Goal: Transaction & Acquisition: Purchase product/service

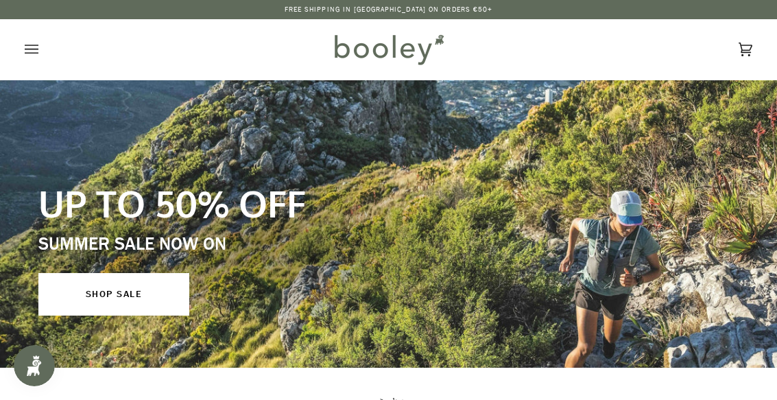
click at [34, 48] on icon "Open menu" at bounding box center [32, 49] width 14 height 21
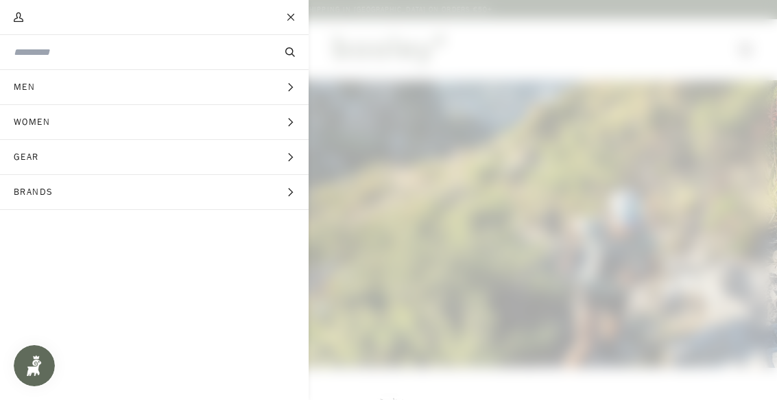
click at [293, 125] on icon "Main menu" at bounding box center [290, 122] width 9 height 9
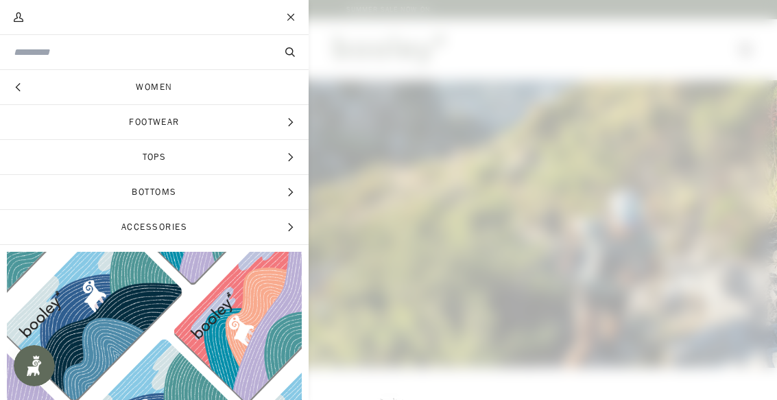
click at [292, 121] on icon "Main menu" at bounding box center [290, 122] width 5 height 8
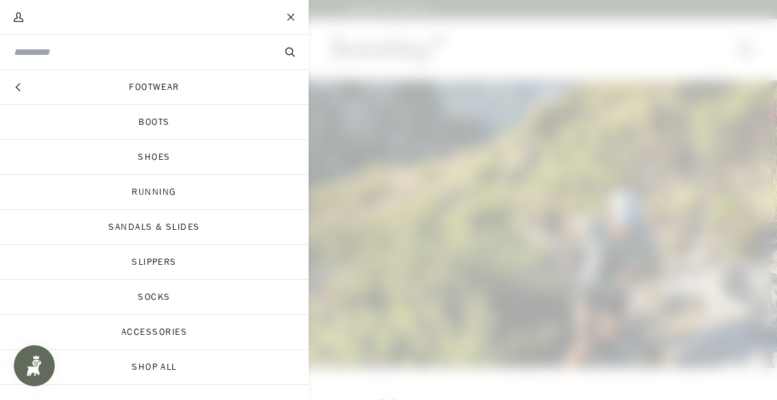
click at [162, 193] on link "Running" at bounding box center [154, 192] width 309 height 34
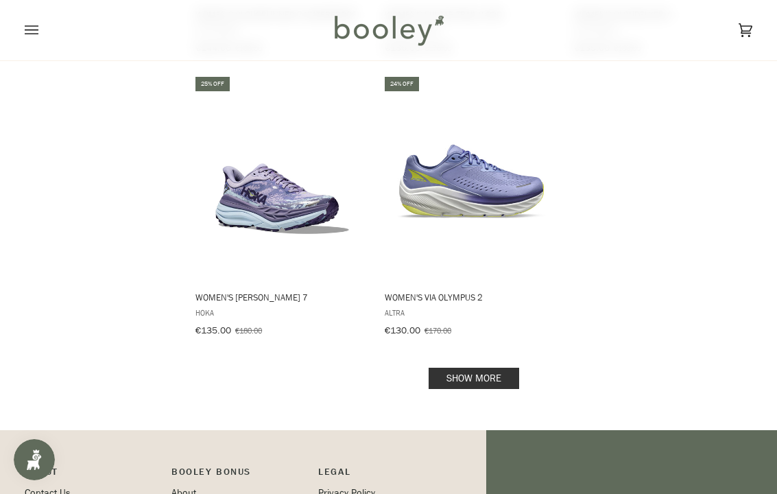
scroll to position [1870, 0]
click at [505, 367] on link "Show more" at bounding box center [474, 377] width 91 height 21
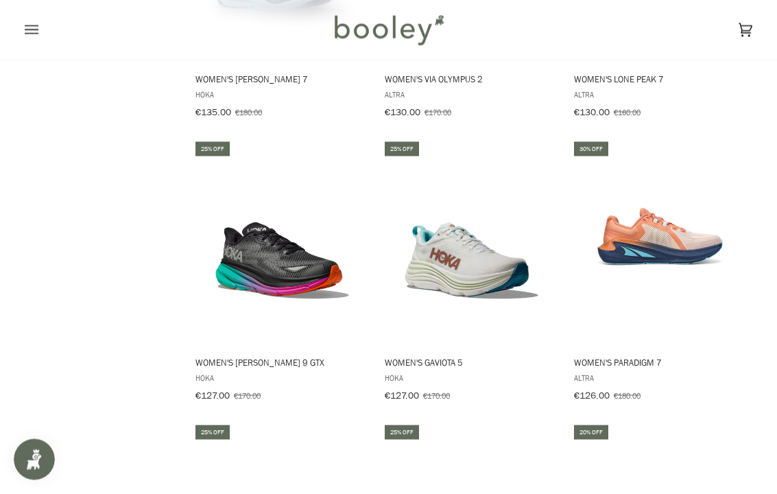
scroll to position [2088, 0]
click at [310, 266] on img "Women's Clifton 9 GTX" at bounding box center [282, 243] width 178 height 178
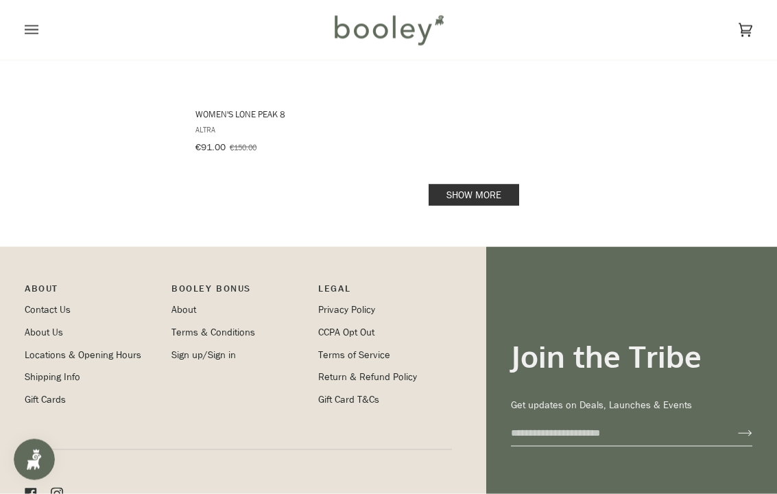
scroll to position [4035, 0]
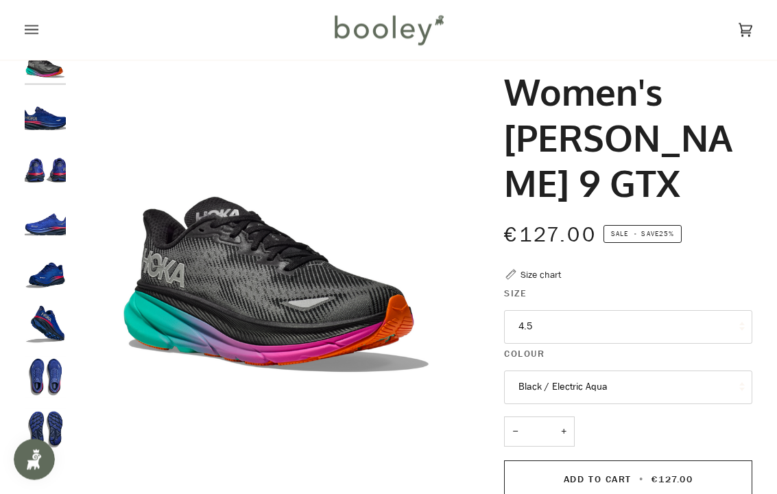
scroll to position [56, 0]
click at [708, 310] on button "4.5" at bounding box center [628, 327] width 248 height 34
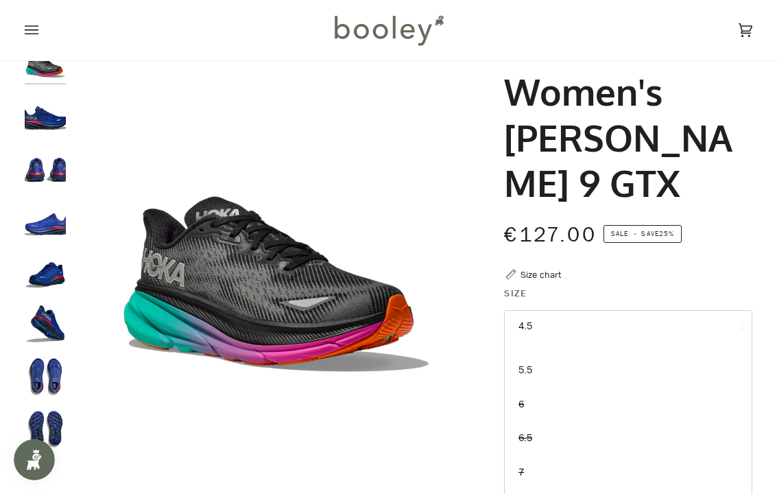
scroll to position [57, 0]
click at [523, 399] on span "7" at bounding box center [521, 472] width 5 height 13
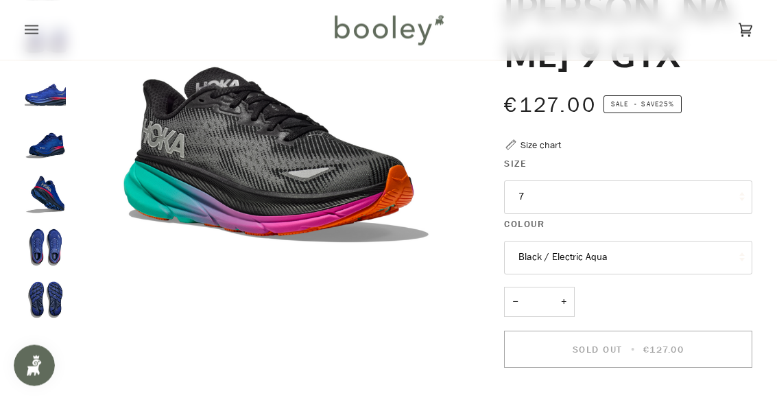
scroll to position [172, 0]
